Goal: Check status: Check status

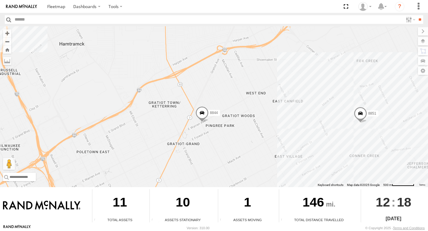
drag, startPoint x: 306, startPoint y: 148, endPoint x: 260, endPoint y: 102, distance: 66.1
click at [260, 102] on div "9 8851 8844" at bounding box center [214, 106] width 428 height 161
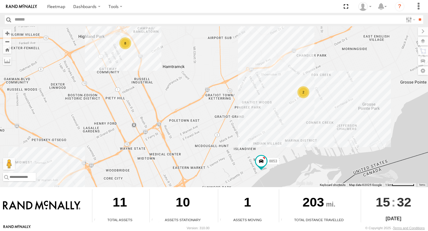
click at [172, 96] on div "8 2 8853" at bounding box center [214, 106] width 428 height 161
drag, startPoint x: 174, startPoint y: 98, endPoint x: 138, endPoint y: 102, distance: 36.1
click at [138, 102] on div "8 2 8853" at bounding box center [214, 106] width 428 height 161
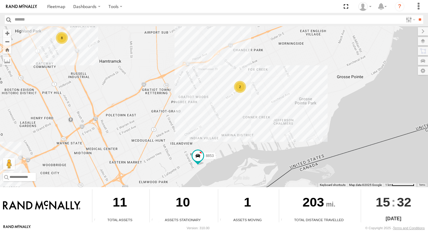
drag, startPoint x: 252, startPoint y: 130, endPoint x: 188, endPoint y: 125, distance: 63.5
click at [188, 125] on div "8 2 8853" at bounding box center [214, 106] width 428 height 161
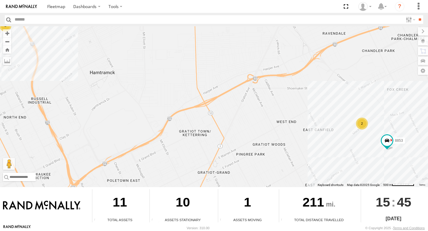
drag, startPoint x: 213, startPoint y: 46, endPoint x: 190, endPoint y: 23, distance: 33.1
click at [193, 25] on body "Dashboards ?" at bounding box center [214, 115] width 428 height 231
